Goal: Find specific page/section: Find specific page/section

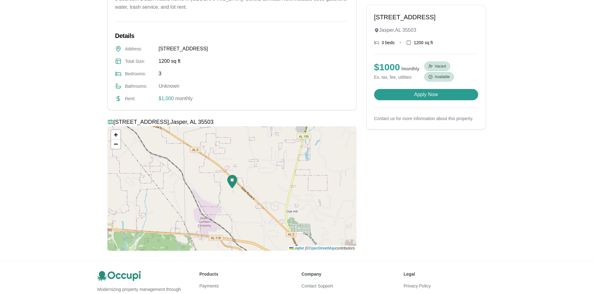
scroll to position [249, 0]
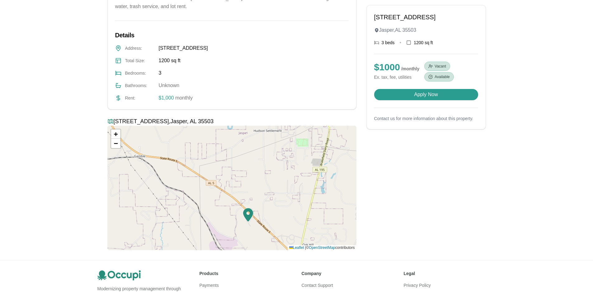
drag, startPoint x: 243, startPoint y: 178, endPoint x: 258, endPoint y: 248, distance: 71.8
click at [246, 271] on div "Payments Screening Contact Login ❮ ❯ [STREET_ADDRESS] 3 beds • 1200 sq ft $ 100…" at bounding box center [296, 49] width 593 height 596
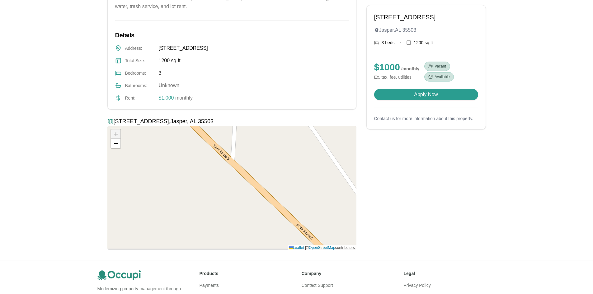
drag, startPoint x: 187, startPoint y: 189, endPoint x: 397, endPoint y: 146, distance: 214.8
click at [398, 146] on div "❮ ❯ [STREET_ADDRESS] 3 beds • 1200 sq ft $ 1000 / monthly Ex. tax, fee, utiliti…" at bounding box center [296, 15] width 378 height 469
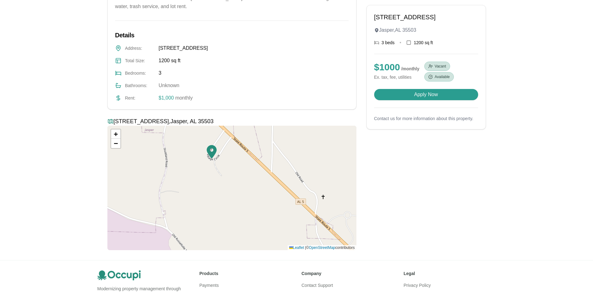
click at [215, 162] on div "+ − Leaflet | © OpenStreetMap contributors" at bounding box center [231, 188] width 249 height 124
click at [210, 160] on div "+ − Leaflet | © OpenStreetMap contributors" at bounding box center [231, 188] width 249 height 124
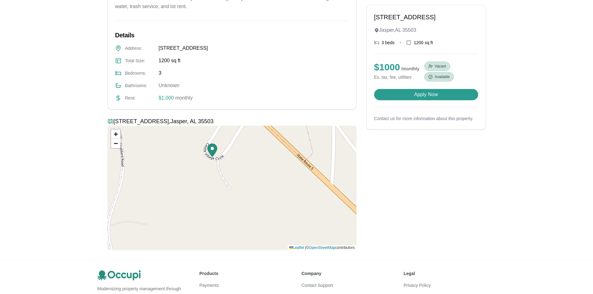
click at [210, 160] on div "+ − Leaflet | © OpenStreetMap contributors" at bounding box center [231, 188] width 249 height 124
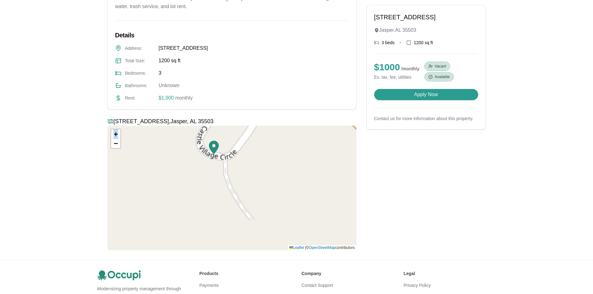
click at [210, 160] on div "+ − Leaflet | © OpenStreetMap contributors" at bounding box center [231, 188] width 249 height 124
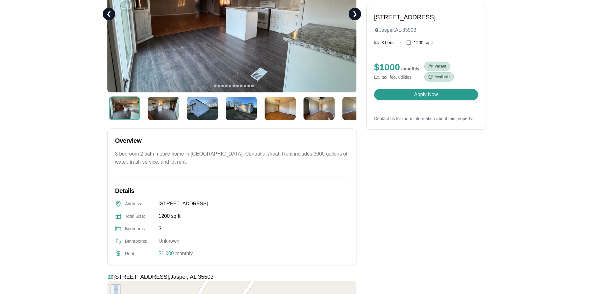
scroll to position [0, 0]
